Goal: Navigation & Orientation: Find specific page/section

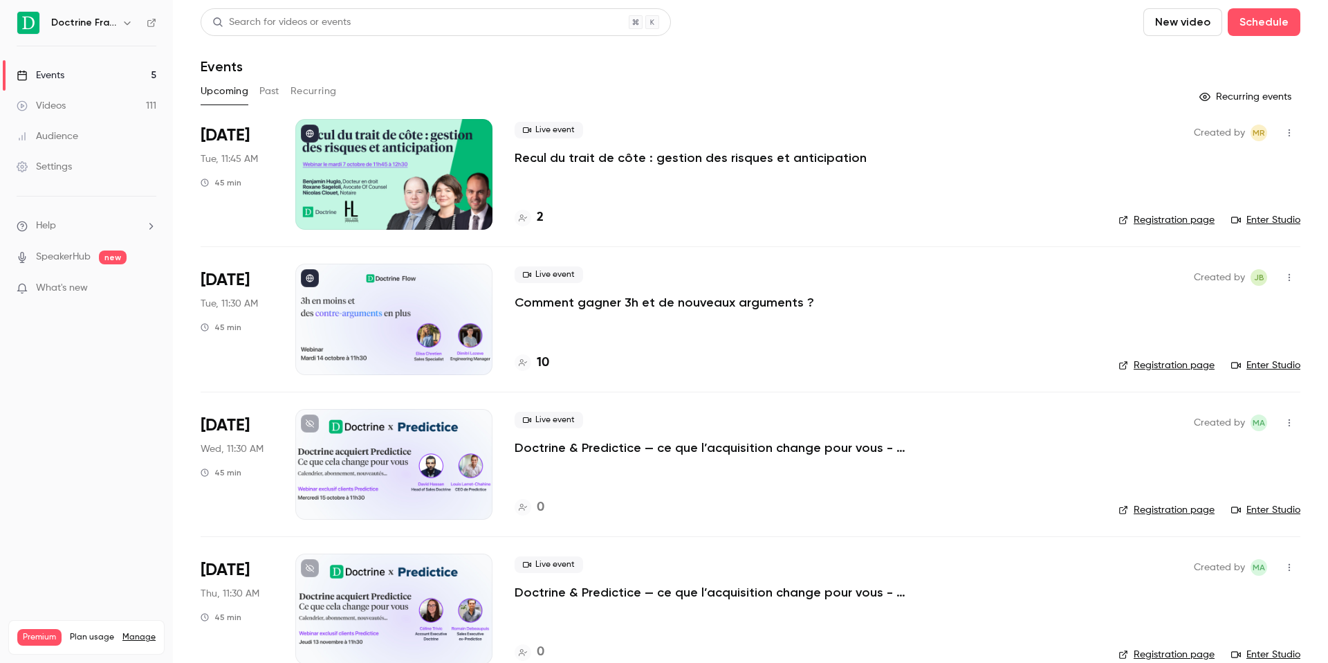
click at [84, 112] on link "Videos 111" at bounding box center [86, 106] width 173 height 30
